Goal: Communication & Community: Answer question/provide support

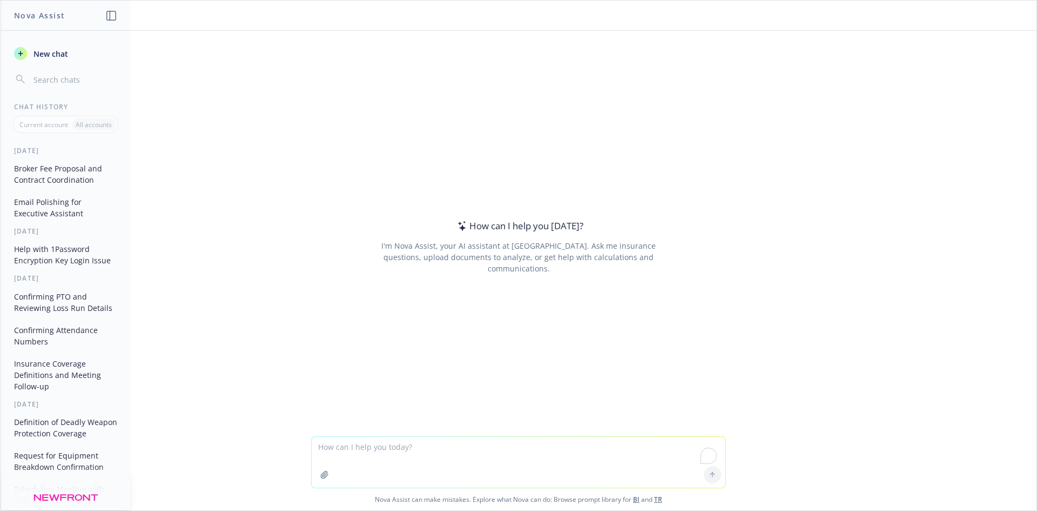
click at [368, 447] on textarea "To enrich screen reader interactions, please activate Accessibility in Grammarl…" at bounding box center [519, 462] width 414 height 51
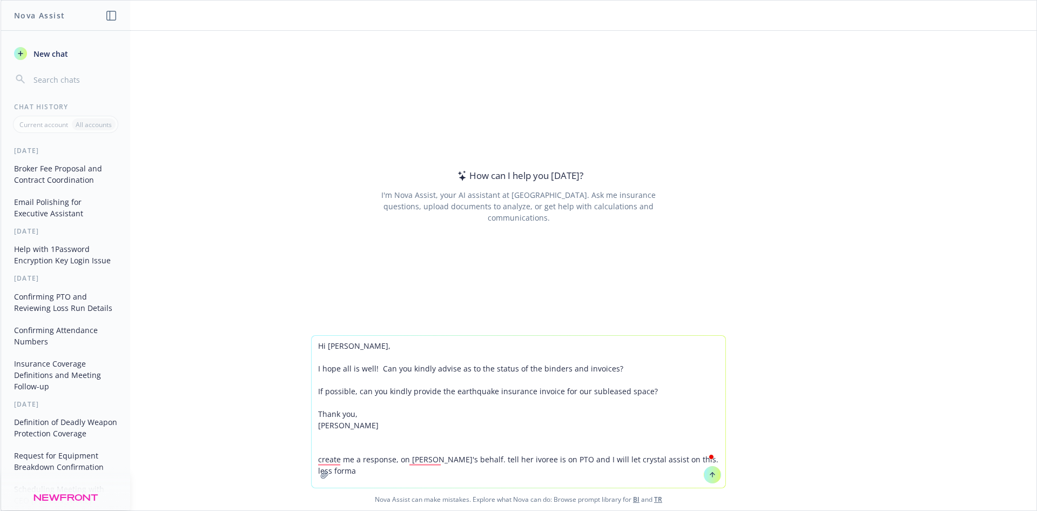
type textarea "Hi [PERSON_NAME], I hope all is well! Can you kindly advise as to the status of…"
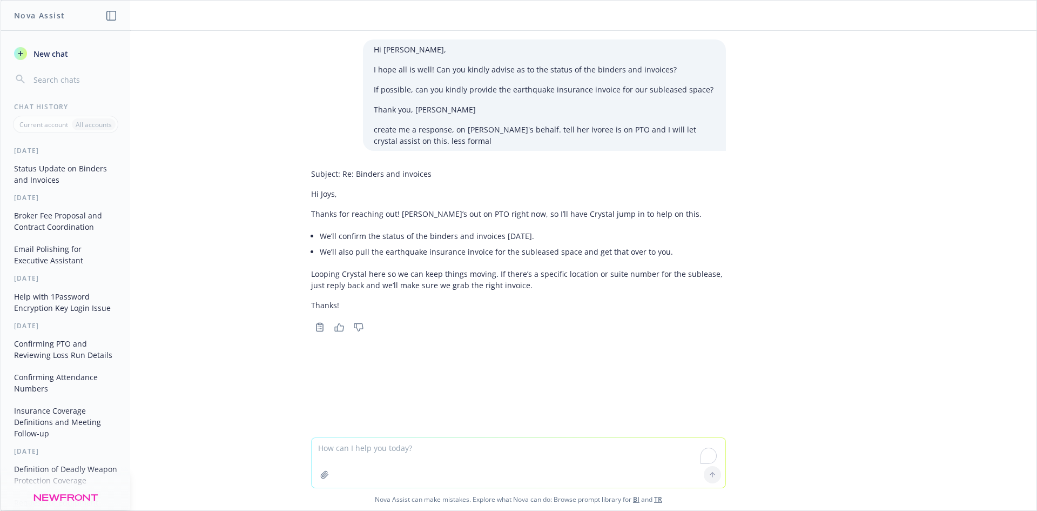
click at [419, 457] on textarea "To enrich screen reader interactions, please activate Accessibility in Grammarl…" at bounding box center [519, 463] width 414 height 50
type textarea "generic email,"
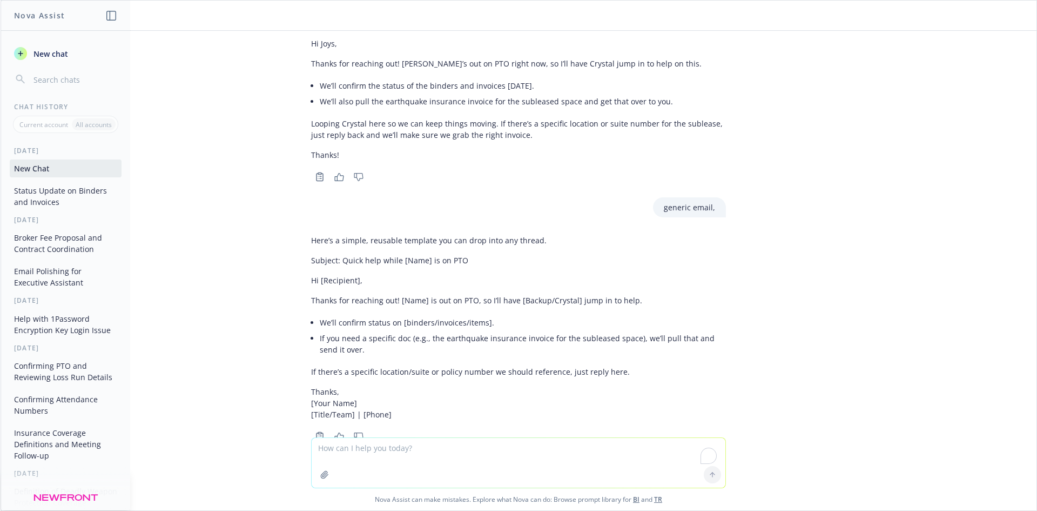
scroll to position [183, 0]
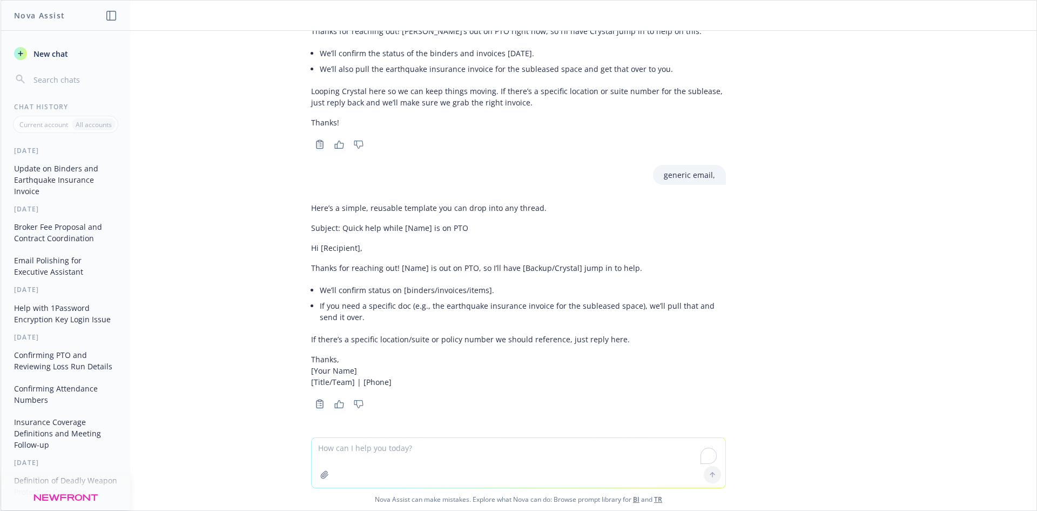
click at [408, 452] on textarea "To enrich screen reader interactions, please activate Accessibility in Grammarl…" at bounding box center [519, 463] width 414 height 50
click at [413, 447] on textarea "remove the bullet, jsut add crystal" at bounding box center [519, 462] width 414 height 51
click at [406, 448] on textarea "remove the bullet, jsut add crystal" at bounding box center [519, 462] width 414 height 51
click at [411, 449] on textarea "remove the bullet, jsut add crystal" at bounding box center [519, 462] width 414 height 51
click at [490, 452] on textarea "remove the bullet, jsut add i will let crystal" at bounding box center [519, 462] width 414 height 51
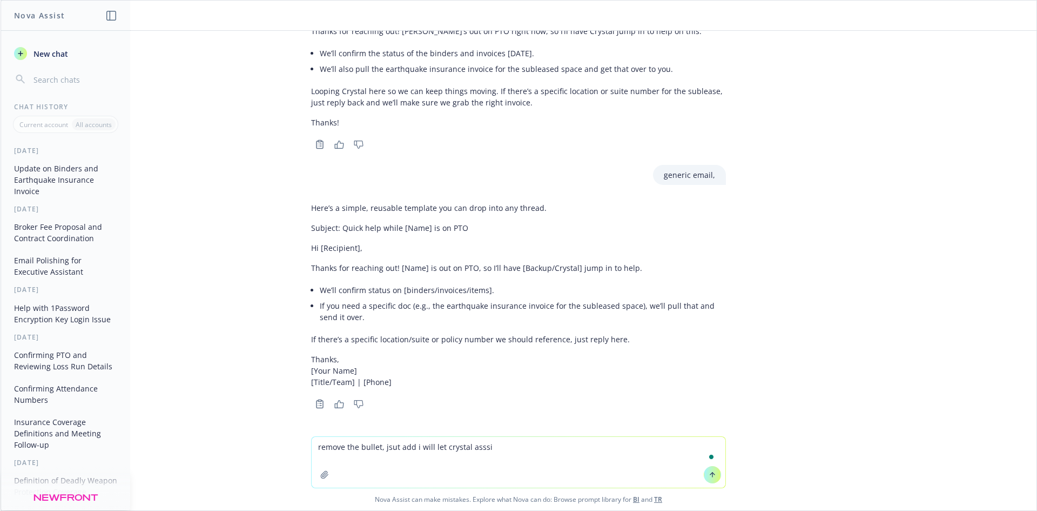
type textarea "remove the bullet, jsut add i will let crystal asssit"
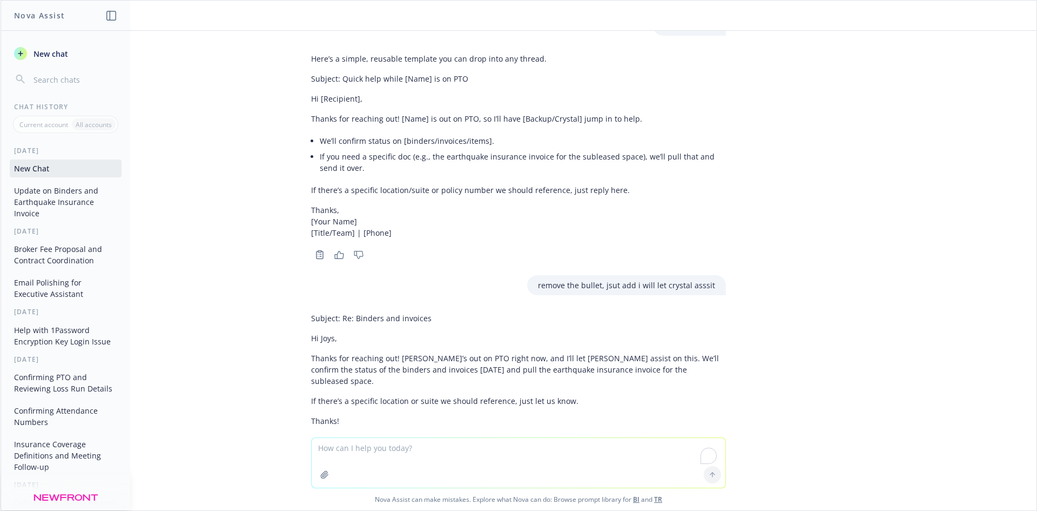
scroll to position [359, 0]
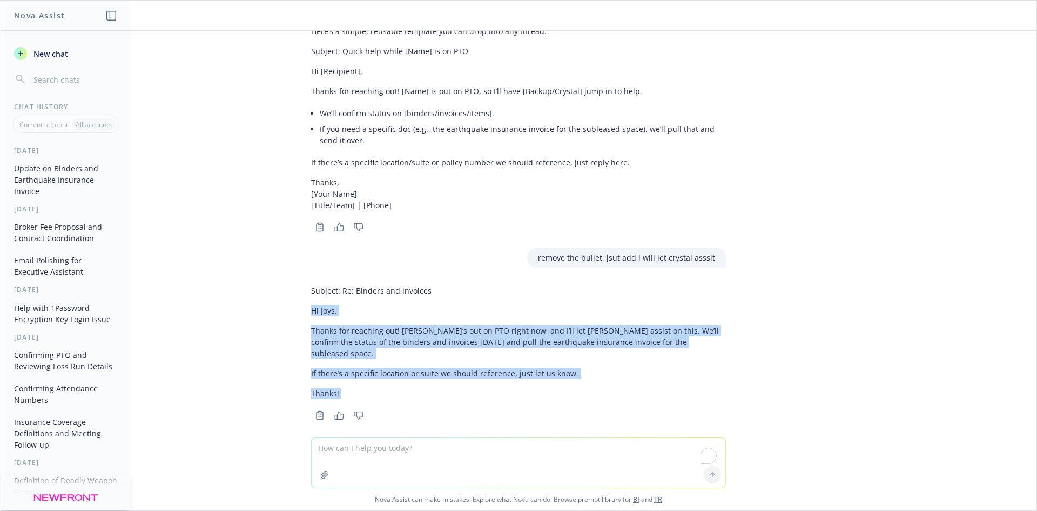
drag, startPoint x: 299, startPoint y: 322, endPoint x: 514, endPoint y: 399, distance: 228.8
click at [514, 399] on div "Subject: Re: Binders and invoices Hi Joys, Thanks for reaching out! [PERSON_NAM…" at bounding box center [519, 351] width 432 height 142
copy div "Hi Joys, Thanks for reaching out! [PERSON_NAME]’s out on PTO right now, and I’l…"
